Goal: Task Accomplishment & Management: Use online tool/utility

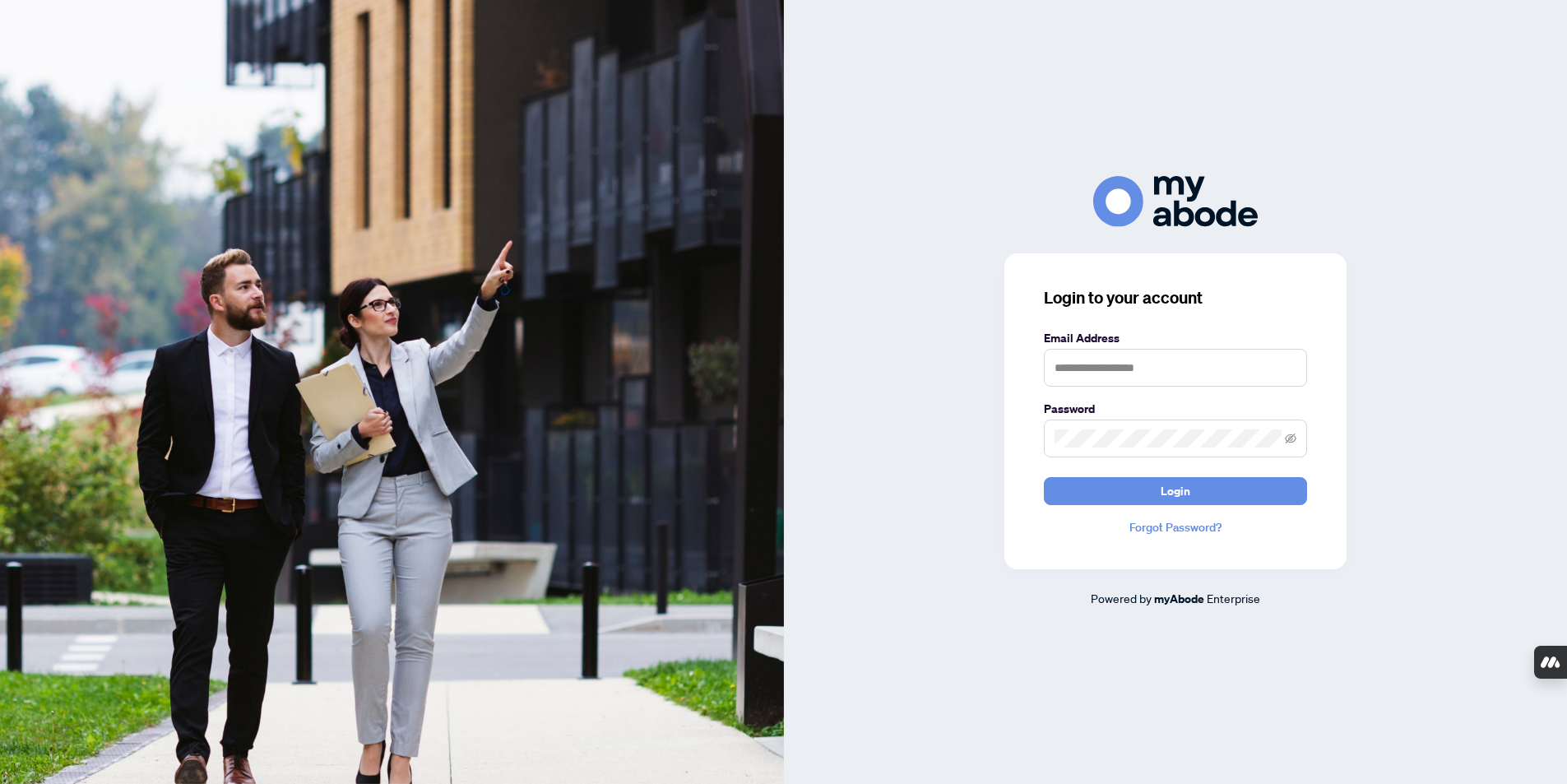
scroll to position [3132, 0]
click at [1067, 367] on input "text" at bounding box center [1175, 367] width 263 height 38
type input "**********"
click at [1044, 476] on button "Login" at bounding box center [1175, 490] width 263 height 28
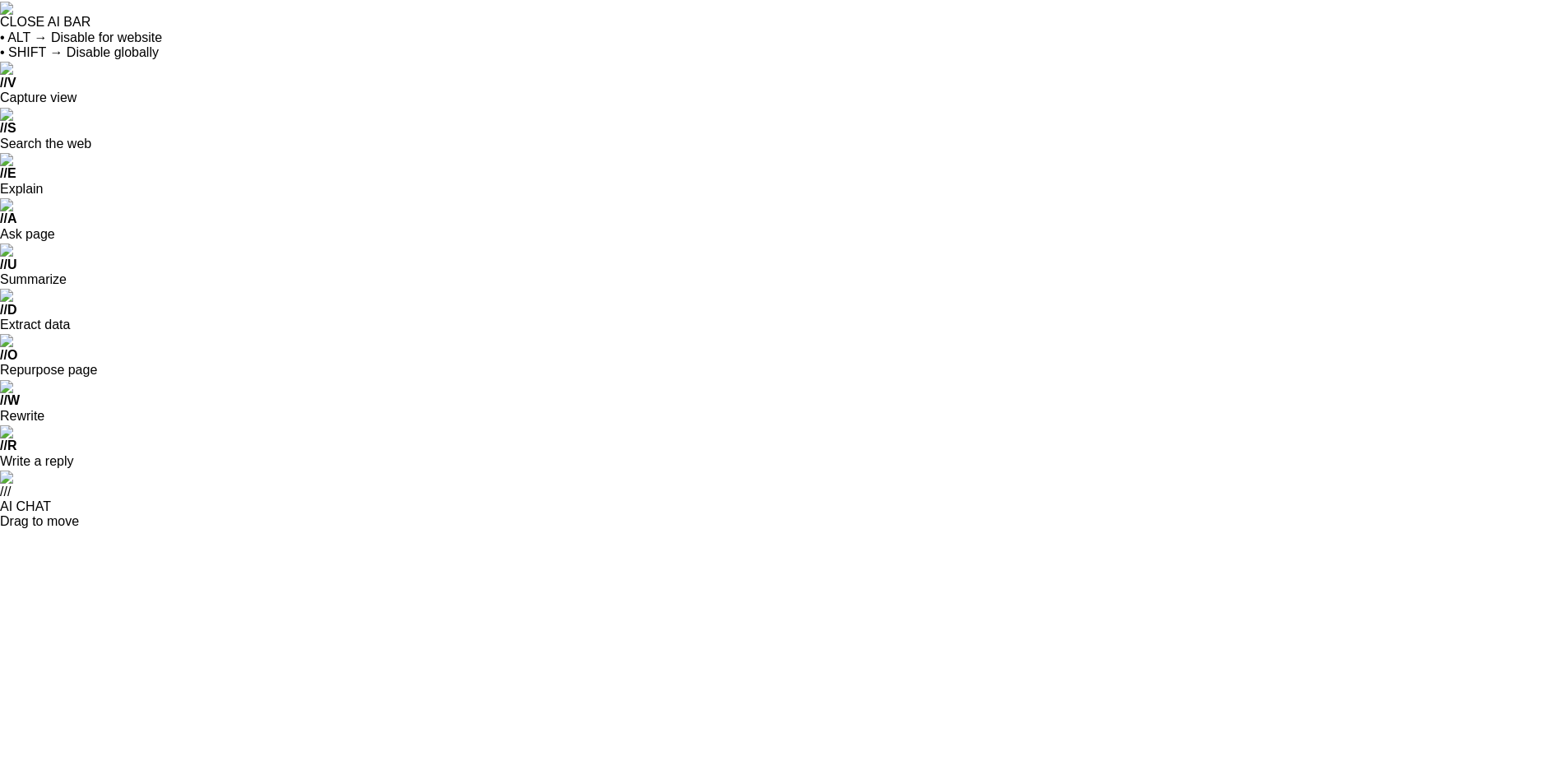
scroll to position [3132, 0]
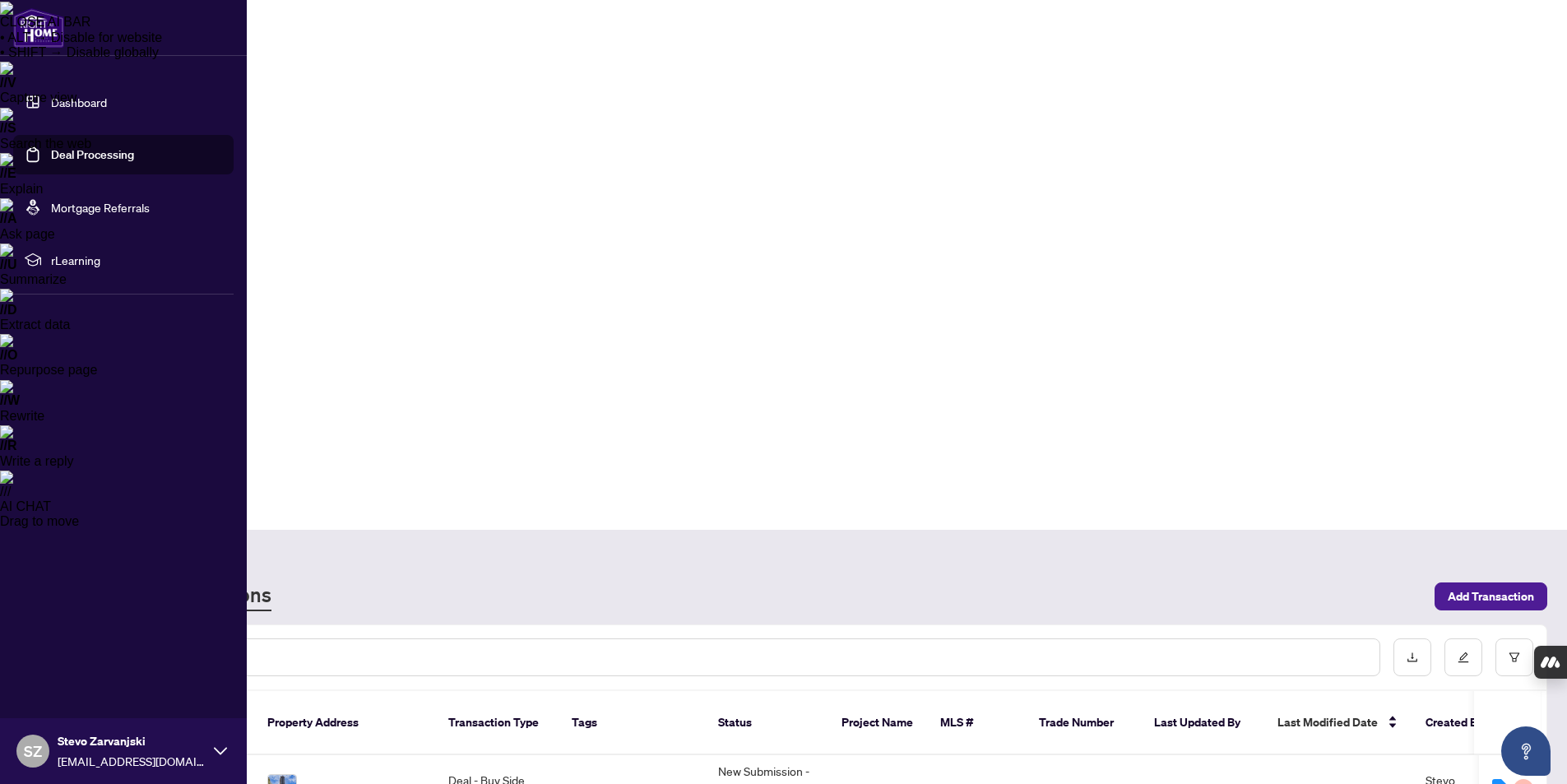
click at [221, 760] on div "SZ Stevo Zarvanjski [EMAIL_ADDRESS][DOMAIN_NAME]" at bounding box center [123, 751] width 247 height 66
click at [60, 658] on span "Logout" at bounding box center [66, 652] width 37 height 26
